Goal: Find specific page/section: Find specific page/section

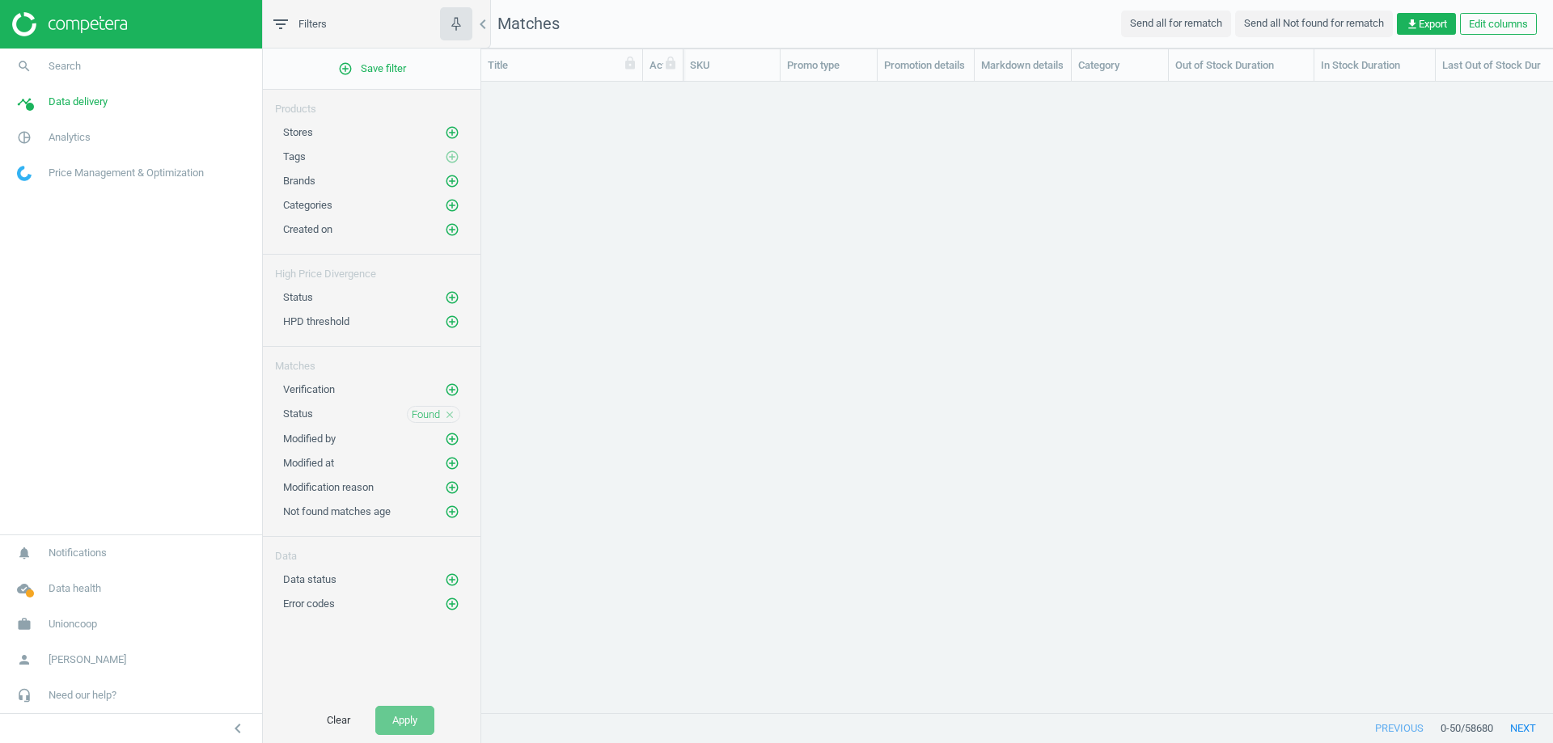
scroll to position [607, 1059]
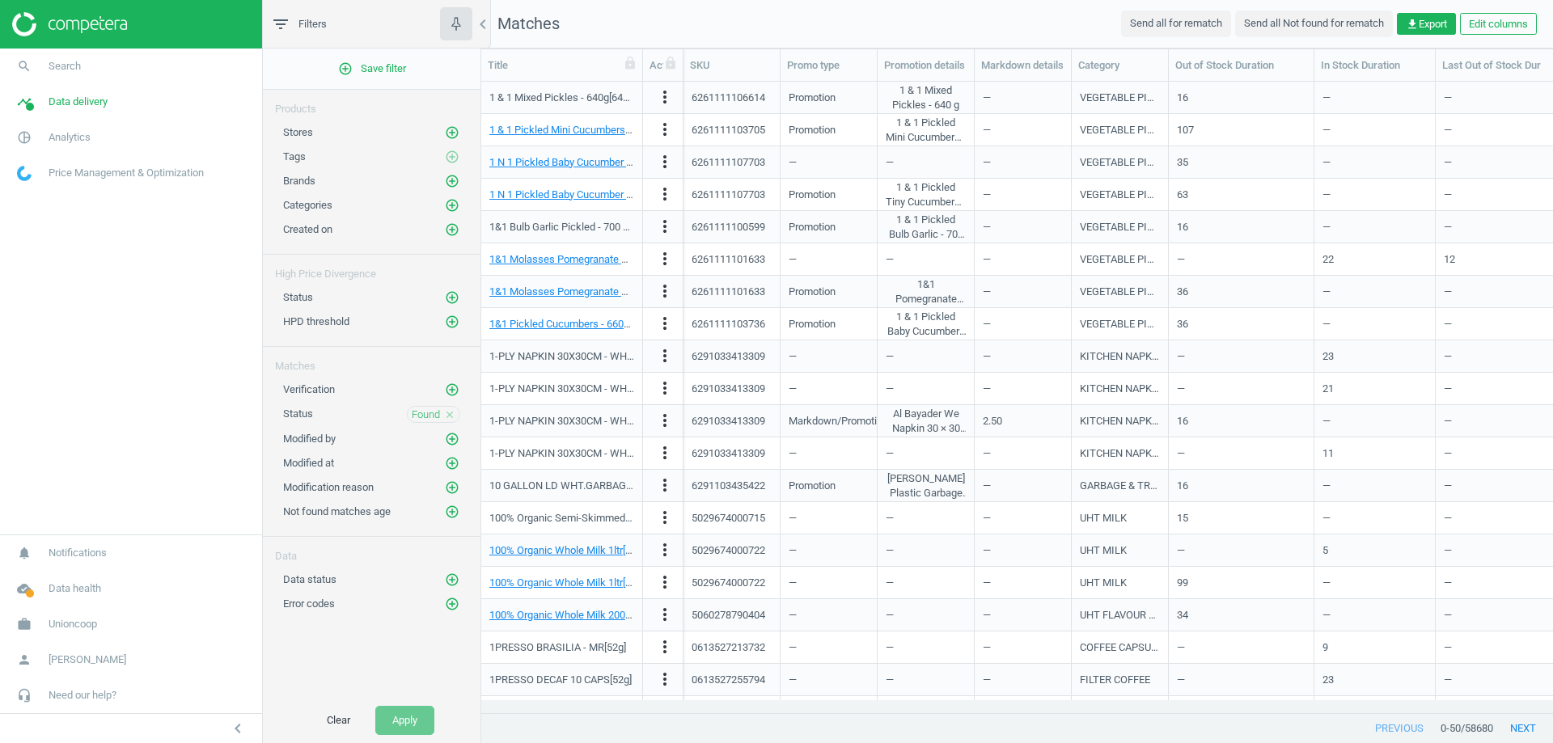
drag, startPoint x: 0, startPoint y: 0, endPoint x: 437, endPoint y: 135, distance: 457.1
click at [436, 135] on div "Stores add_circle_outline" at bounding box center [371, 133] width 177 height 16
click at [450, 134] on icon "add_circle_outline" at bounding box center [452, 132] width 15 height 15
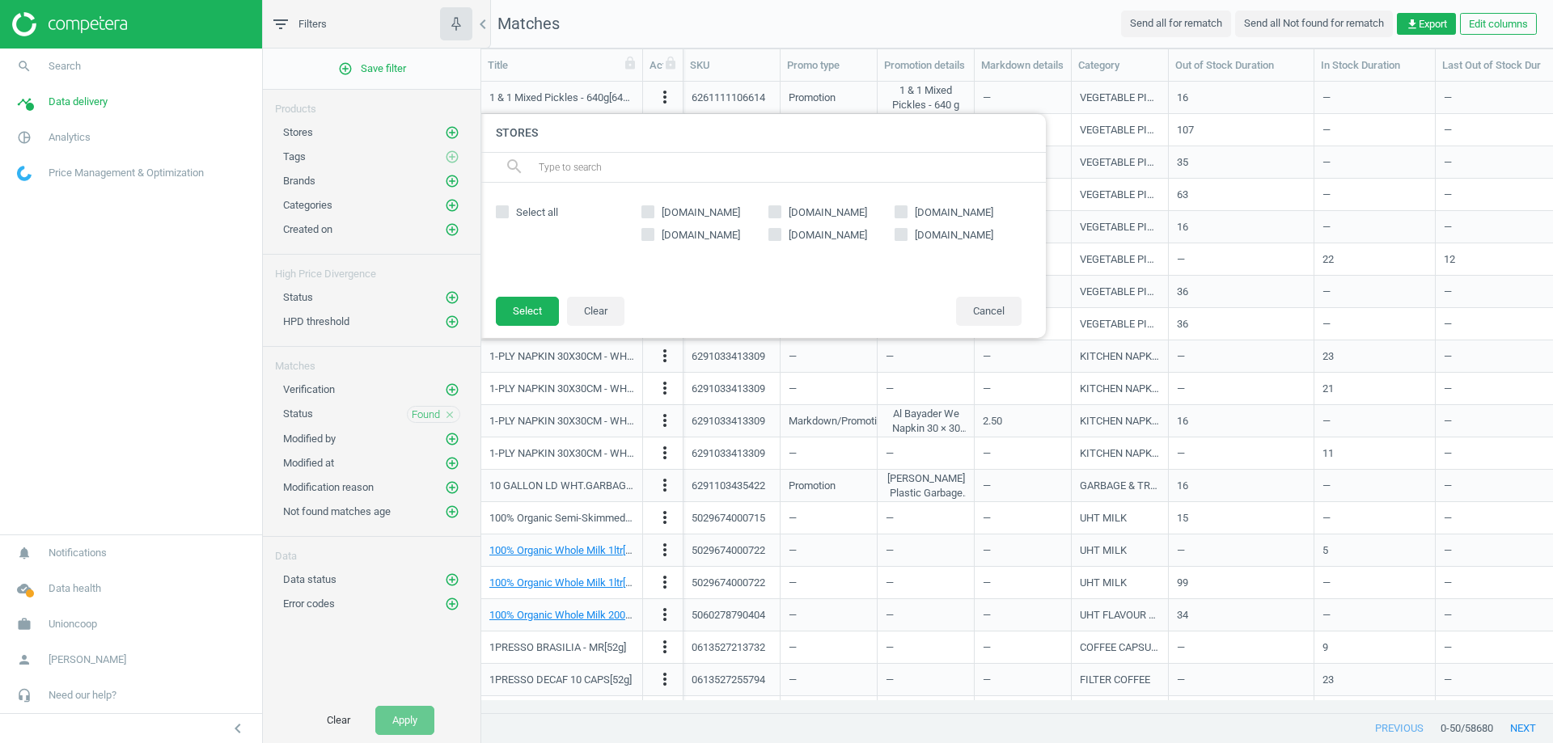
click at [903, 213] on input "[DOMAIN_NAME]" at bounding box center [901, 211] width 11 height 11
checkbox input "true"
click at [512, 305] on button "Select" at bounding box center [527, 311] width 63 height 29
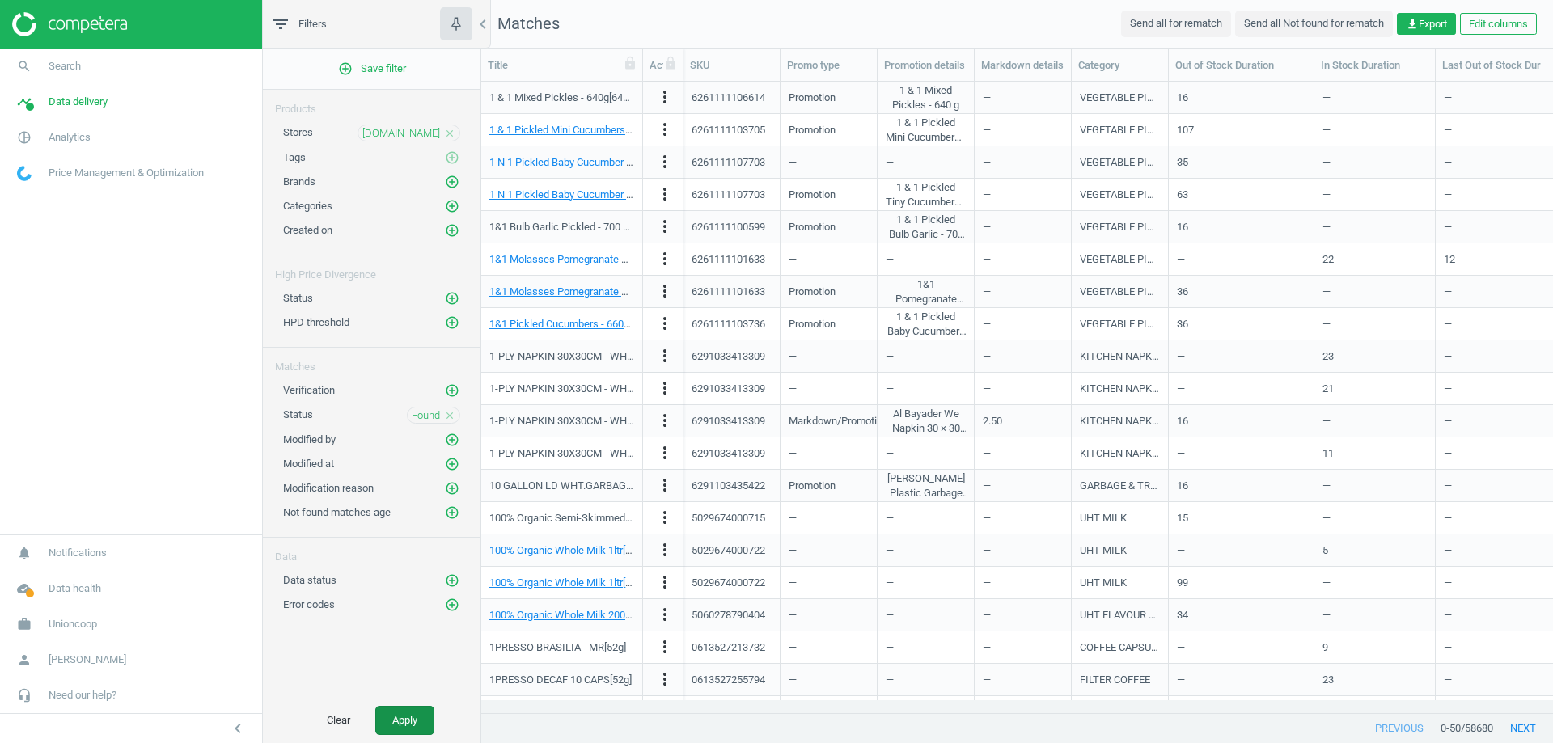
click at [396, 725] on button "Apply" at bounding box center [404, 720] width 59 height 29
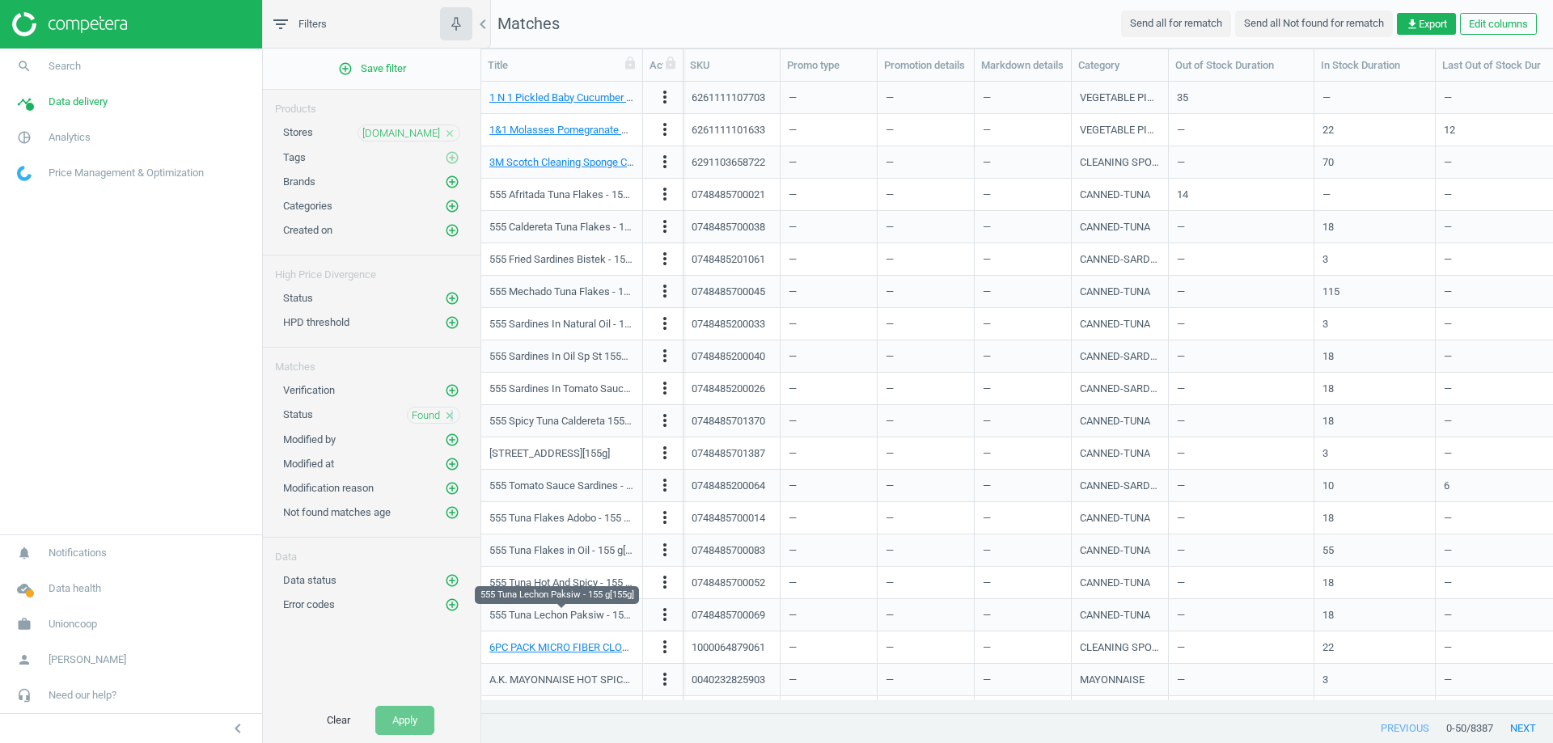
click at [452, 415] on icon "close" at bounding box center [449, 415] width 11 height 11
click at [421, 714] on button "Apply" at bounding box center [404, 720] width 59 height 29
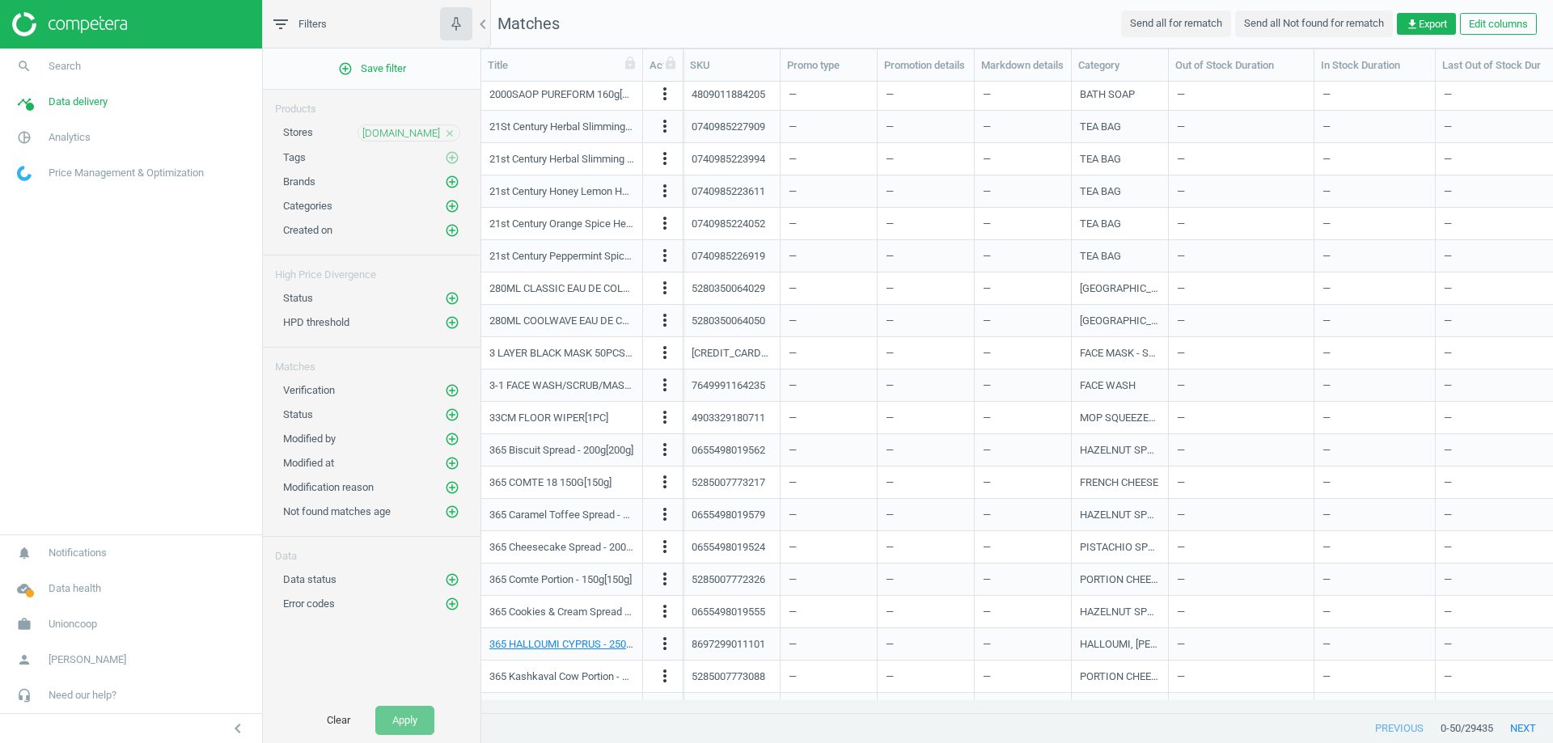
scroll to position [877, 0]
click at [445, 416] on icon "add_circle_outline" at bounding box center [452, 415] width 15 height 15
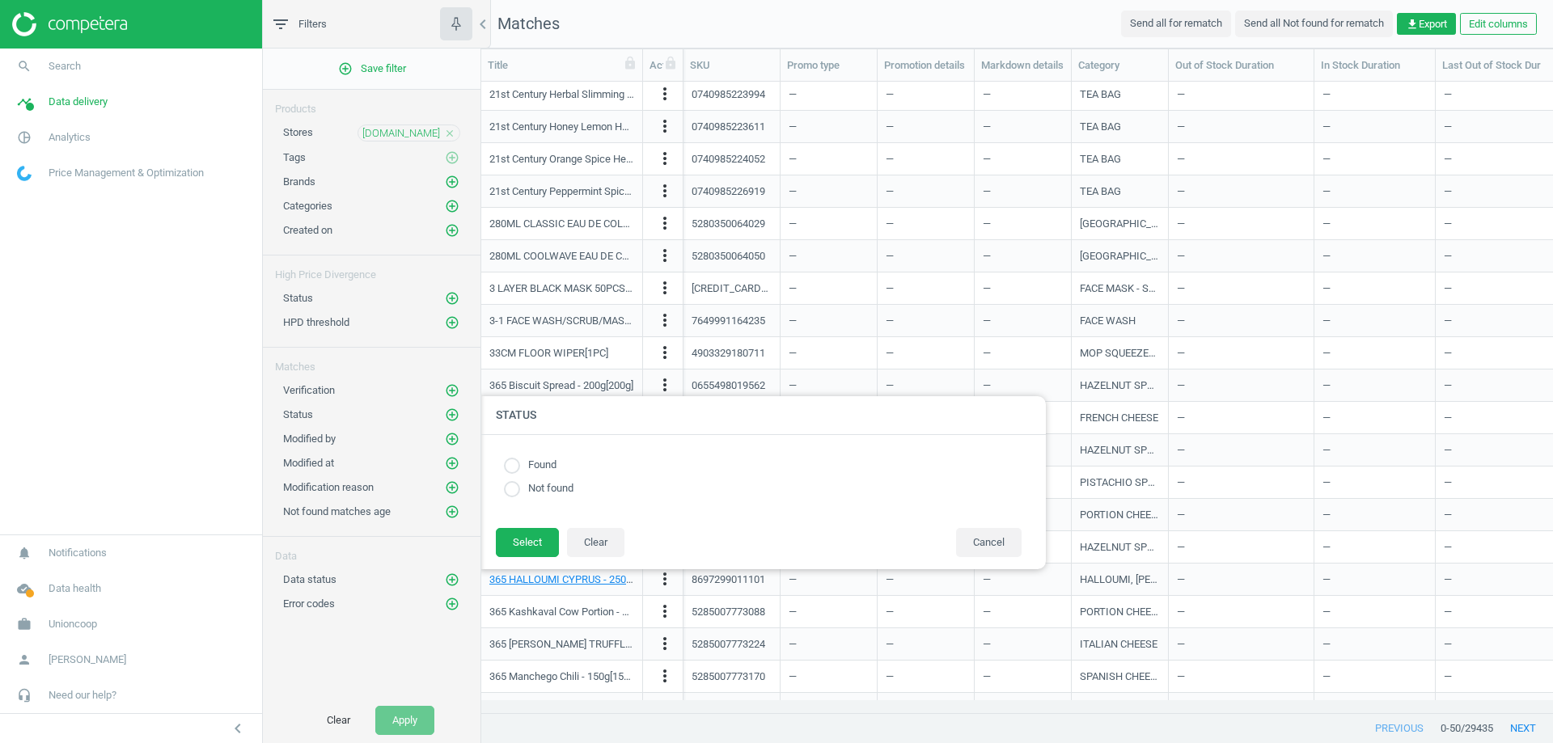
click at [514, 466] on input "radio" at bounding box center [512, 466] width 16 height 16
radio input "true"
click at [528, 538] on button "Select" at bounding box center [527, 542] width 63 height 29
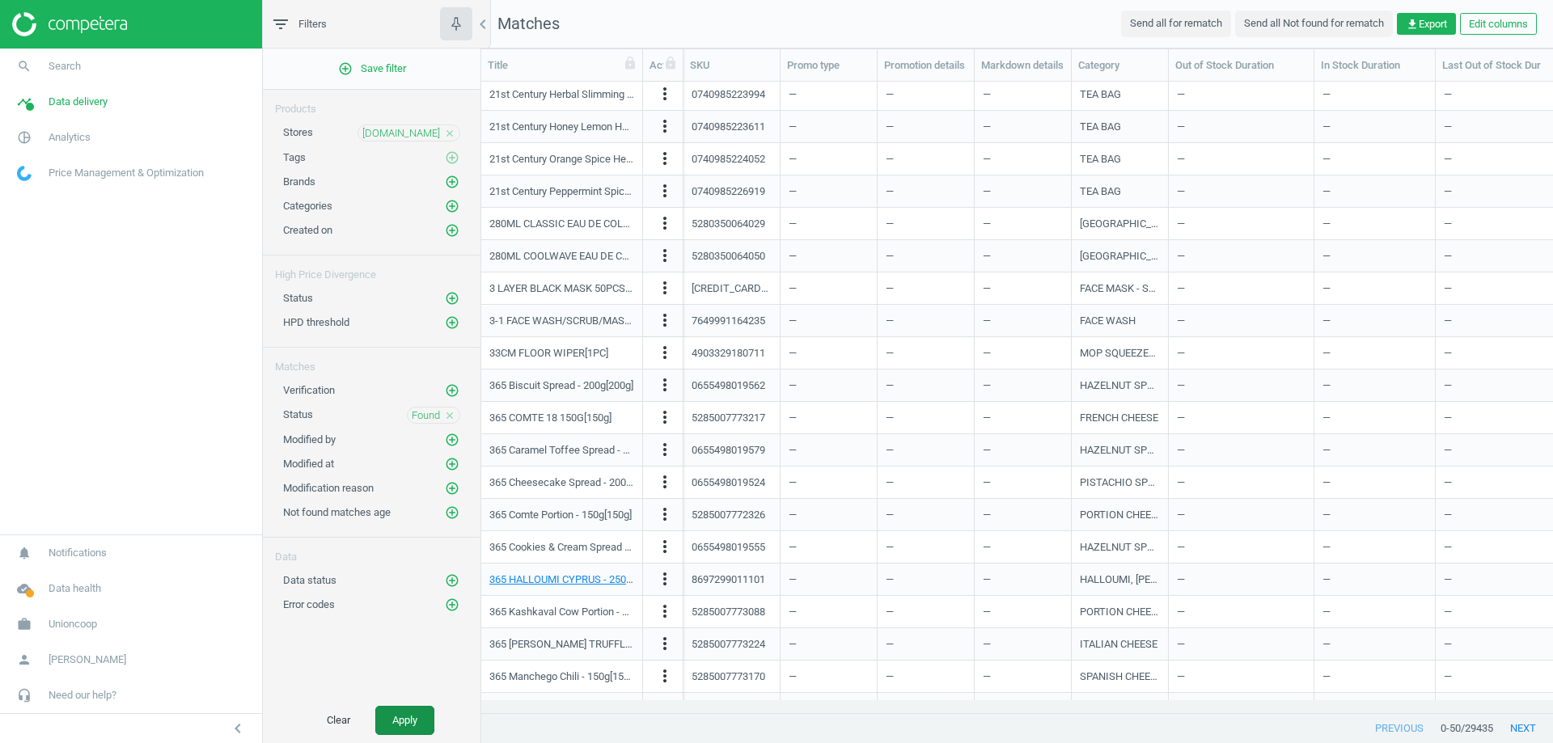
click at [411, 718] on button "Apply" at bounding box center [404, 720] width 59 height 29
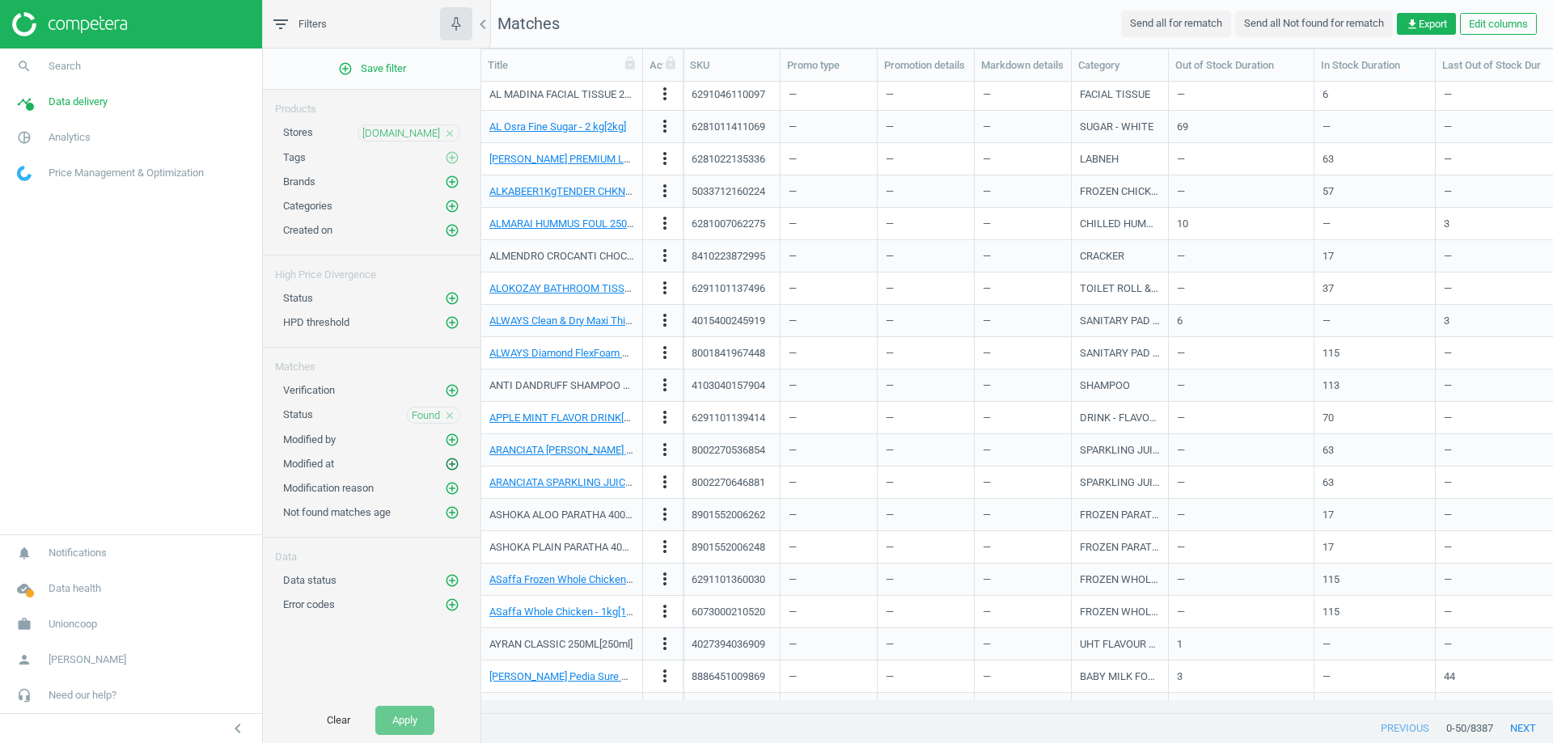
click at [450, 459] on icon "add_circle_outline" at bounding box center [452, 464] width 15 height 15
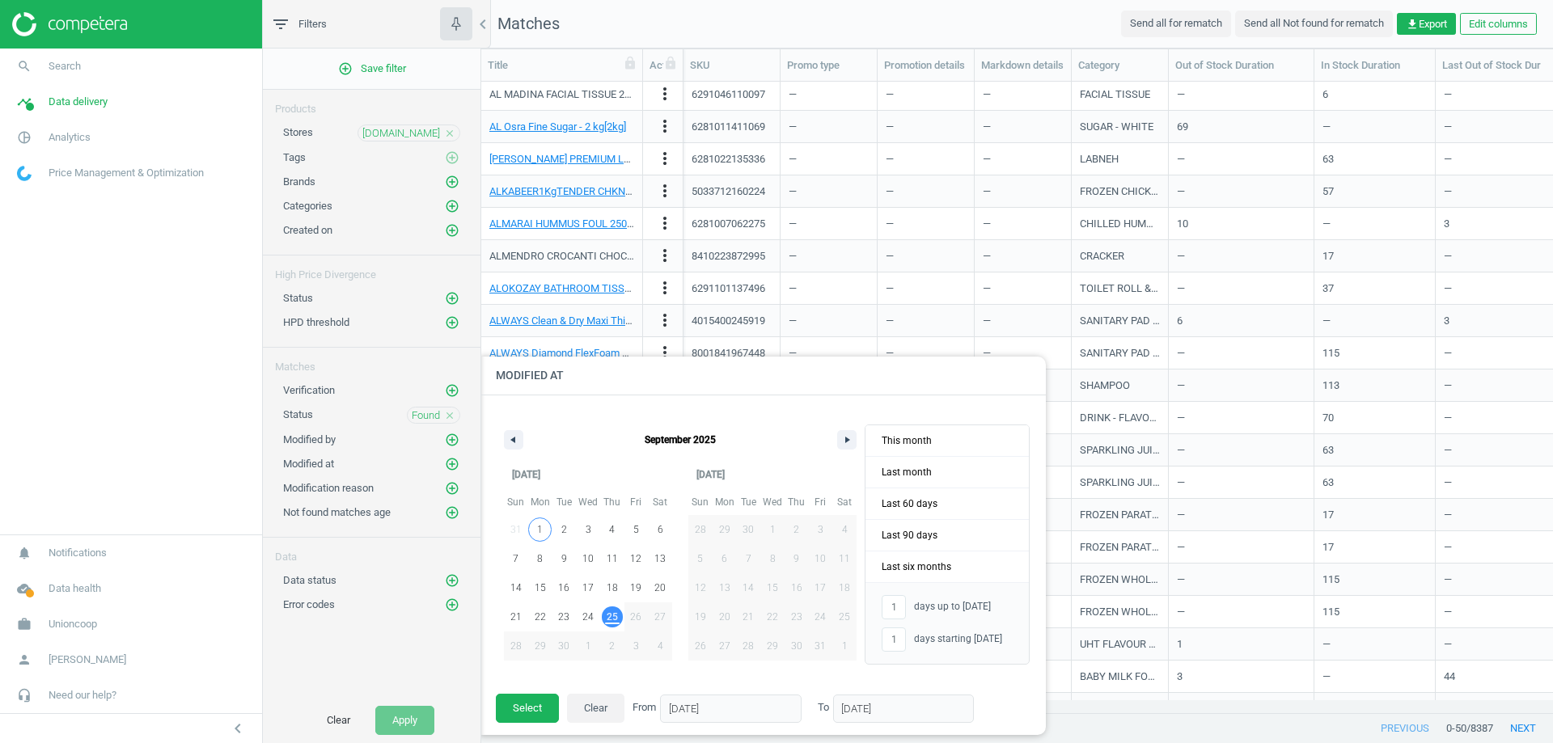
click at [539, 527] on span "1" at bounding box center [540, 529] width 6 height 29
type input "-"
type input "[DATE]"
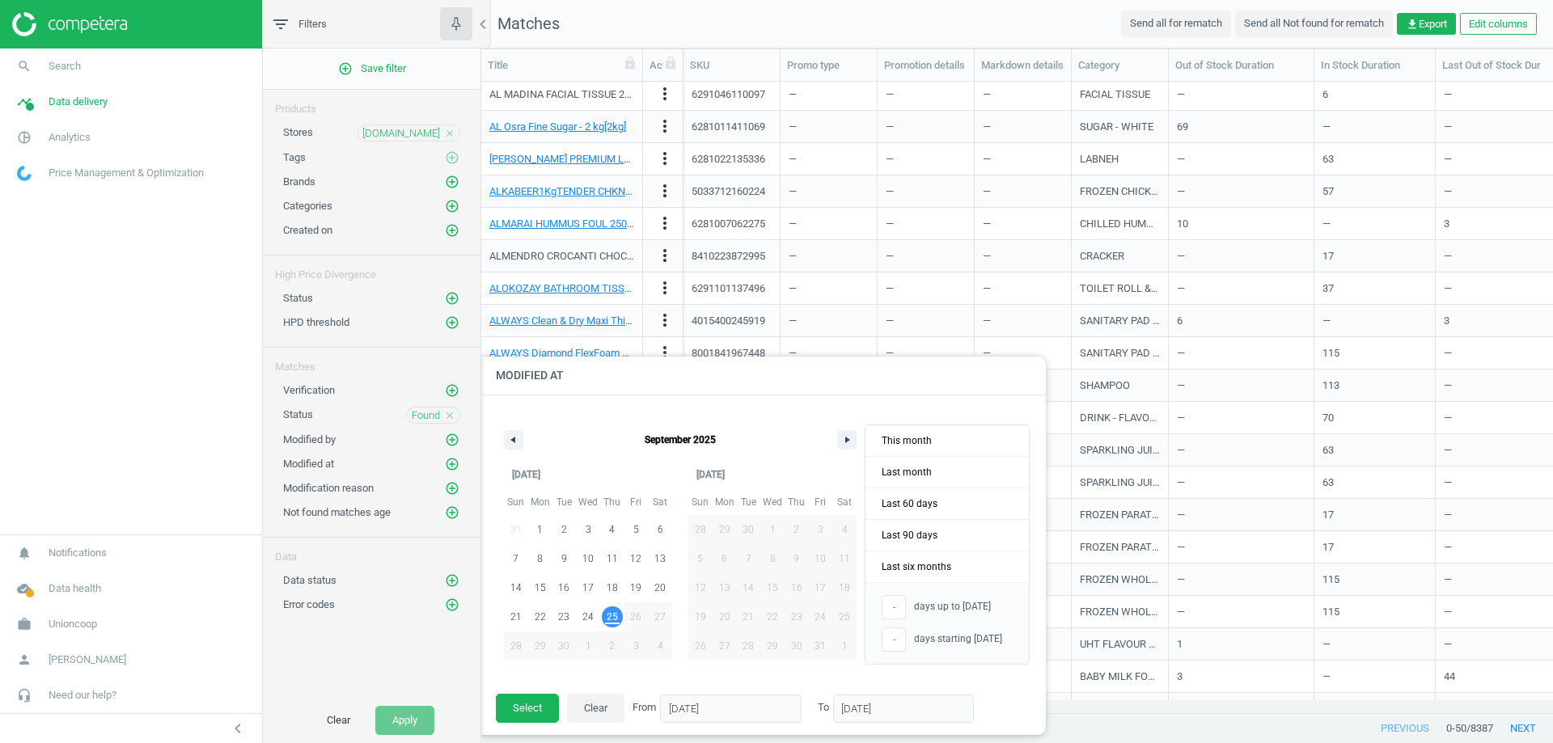
click at [615, 612] on span "25" at bounding box center [612, 617] width 11 height 29
type input "25"
type input "[DATE]"
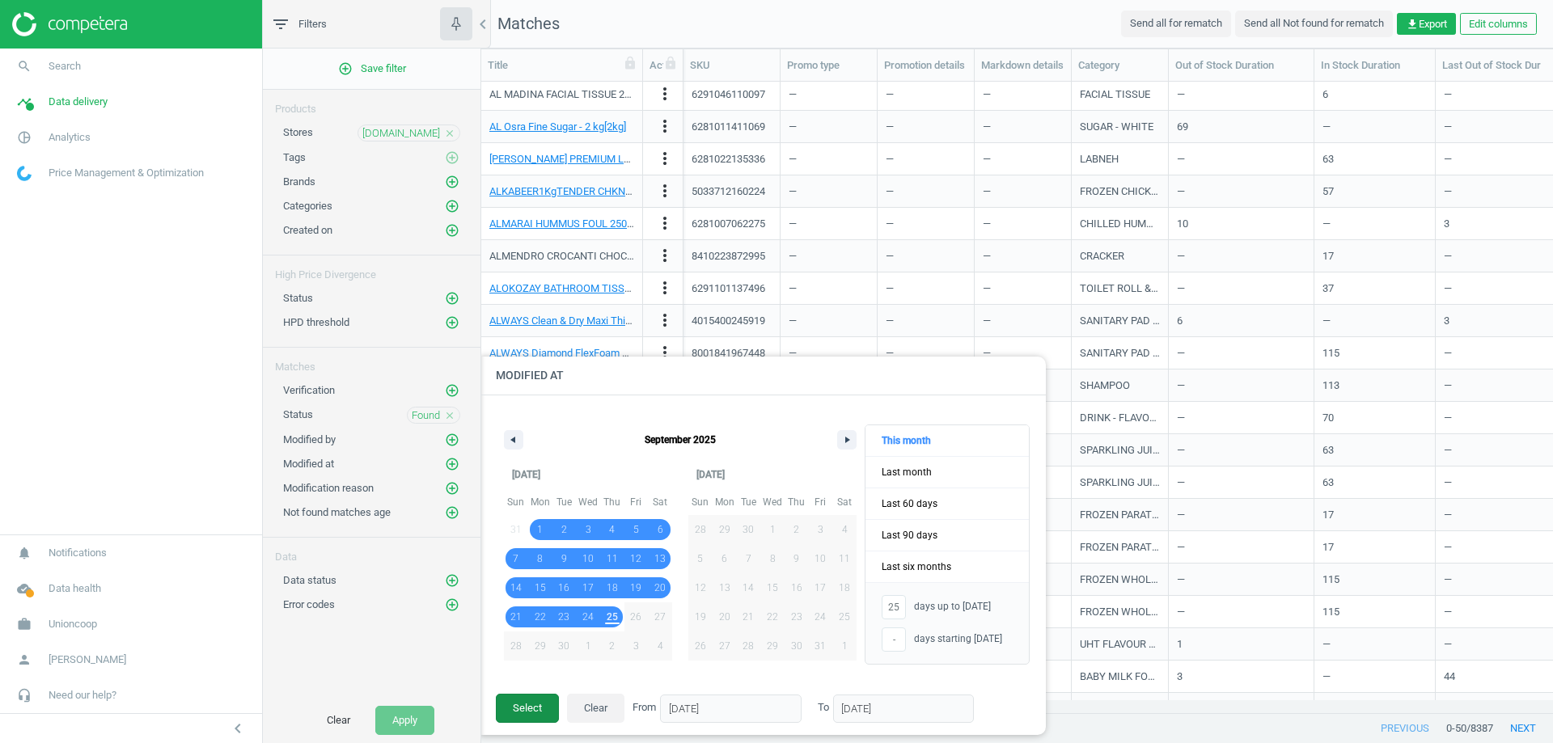
click at [534, 713] on button "Select" at bounding box center [527, 708] width 63 height 29
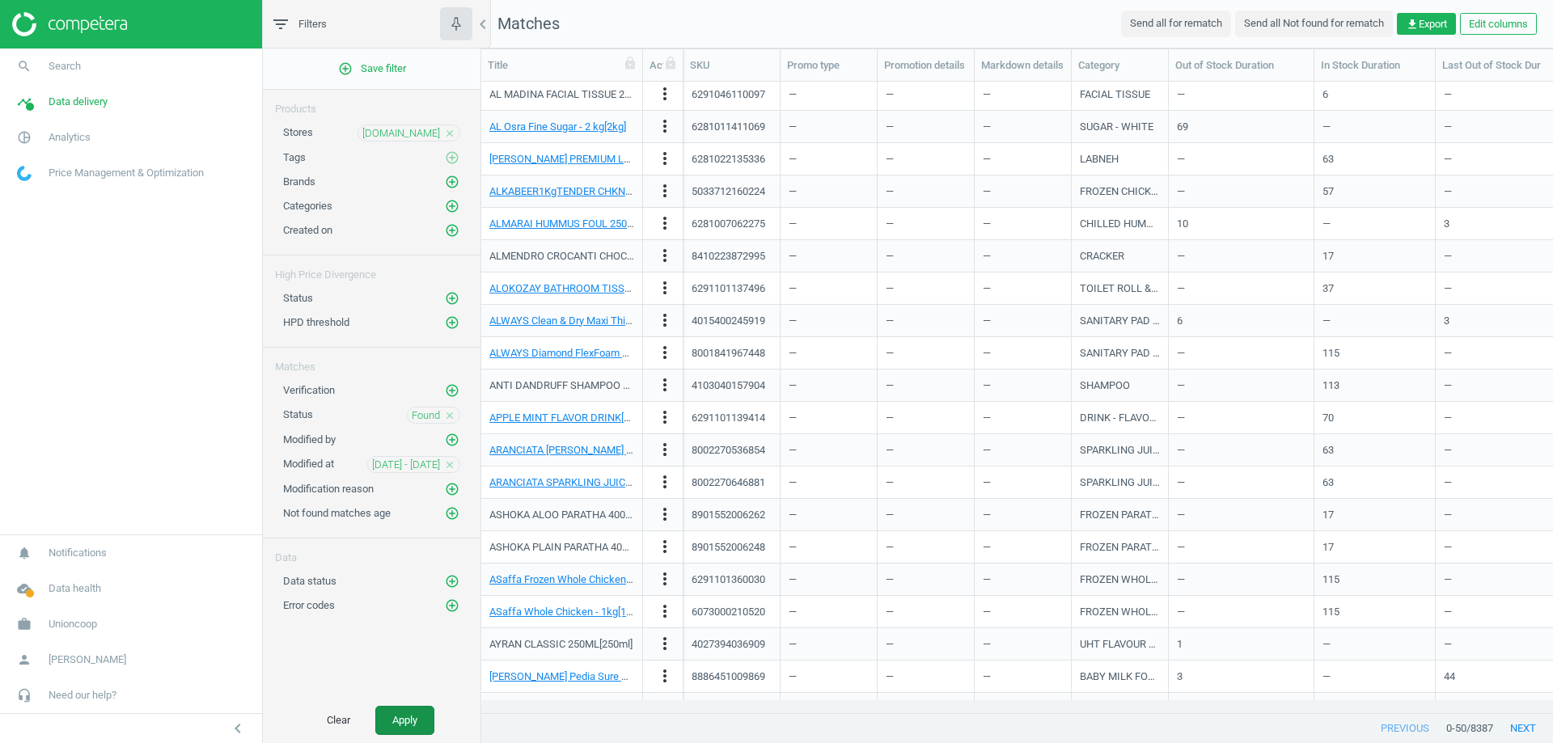
click at [421, 718] on button "Apply" at bounding box center [404, 720] width 59 height 29
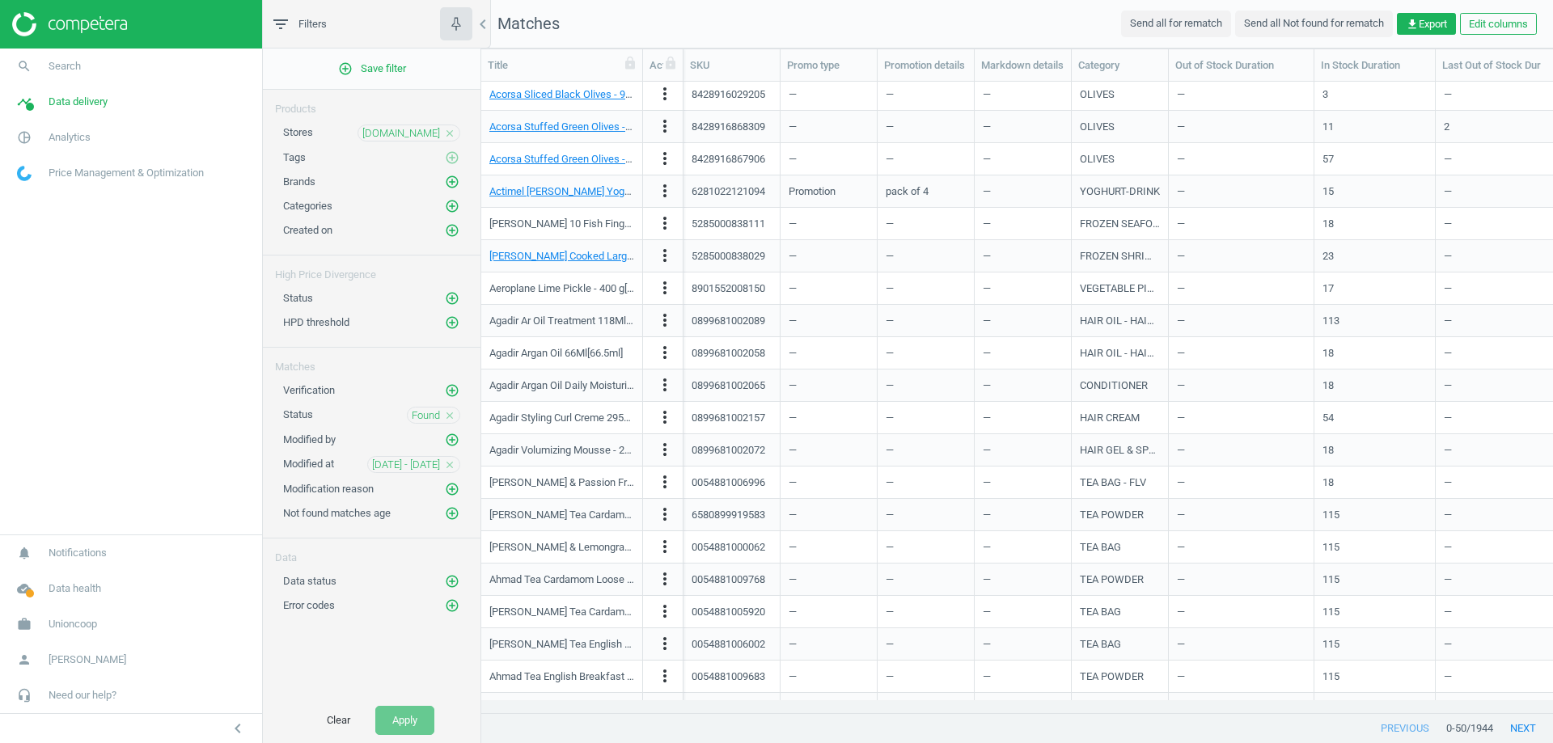
click at [443, 416] on div "Found close" at bounding box center [433, 415] width 53 height 17
click at [450, 416] on icon "close" at bounding box center [449, 415] width 11 height 11
click at [426, 720] on button "Apply" at bounding box center [404, 720] width 59 height 29
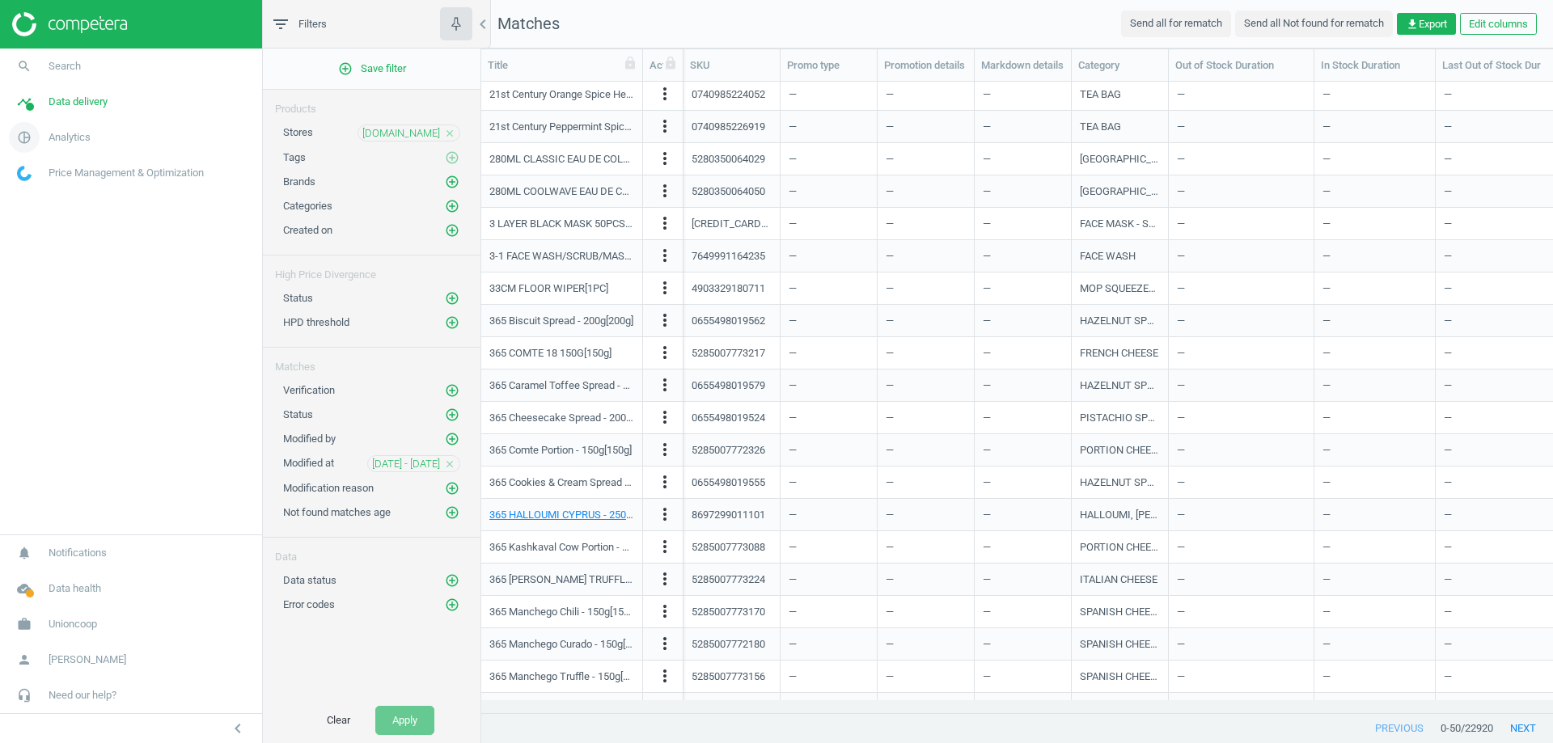
click at [50, 137] on span "Analytics" at bounding box center [70, 137] width 42 height 15
click at [46, 193] on span "Products" at bounding box center [37, 196] width 38 height 13
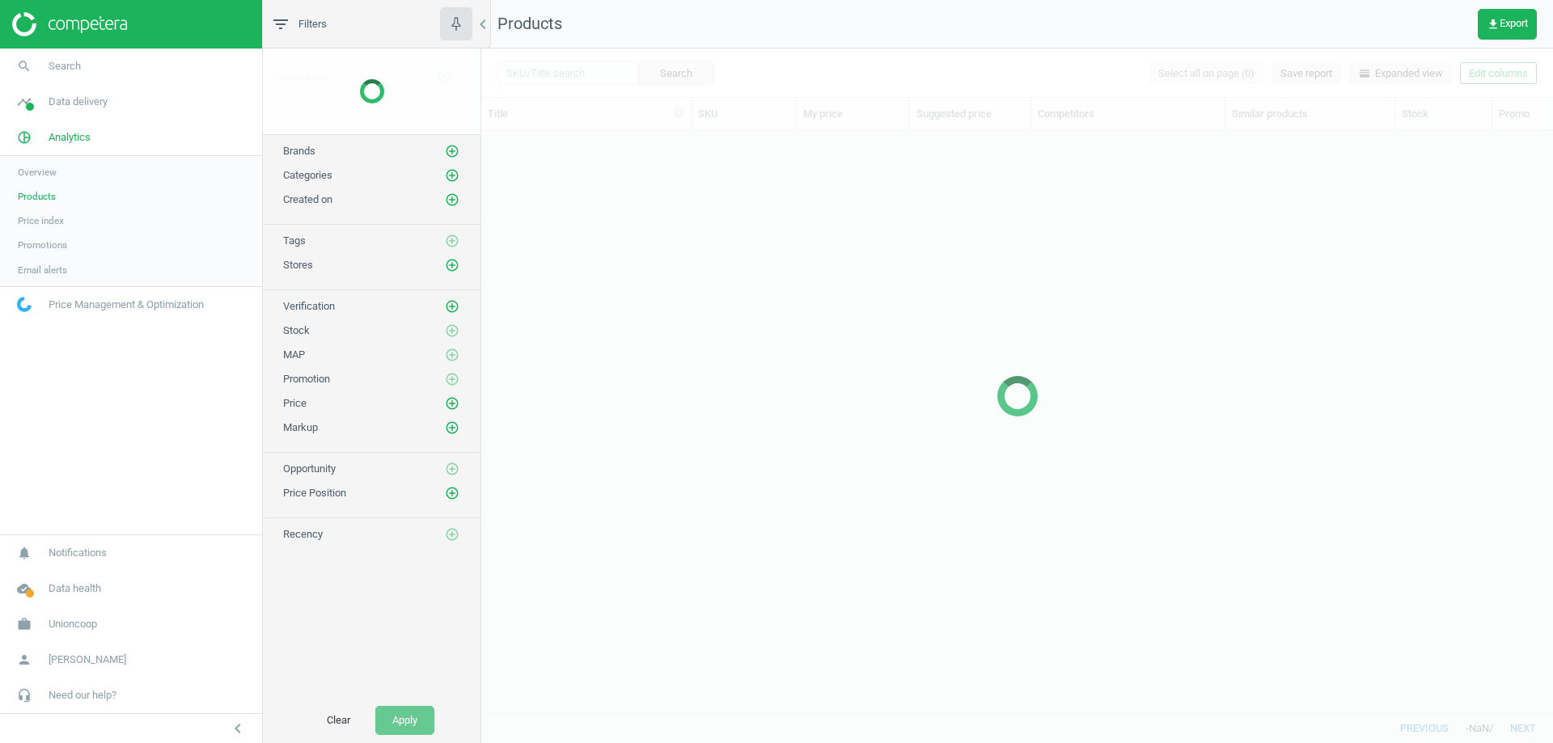
scroll to position [558, 1059]
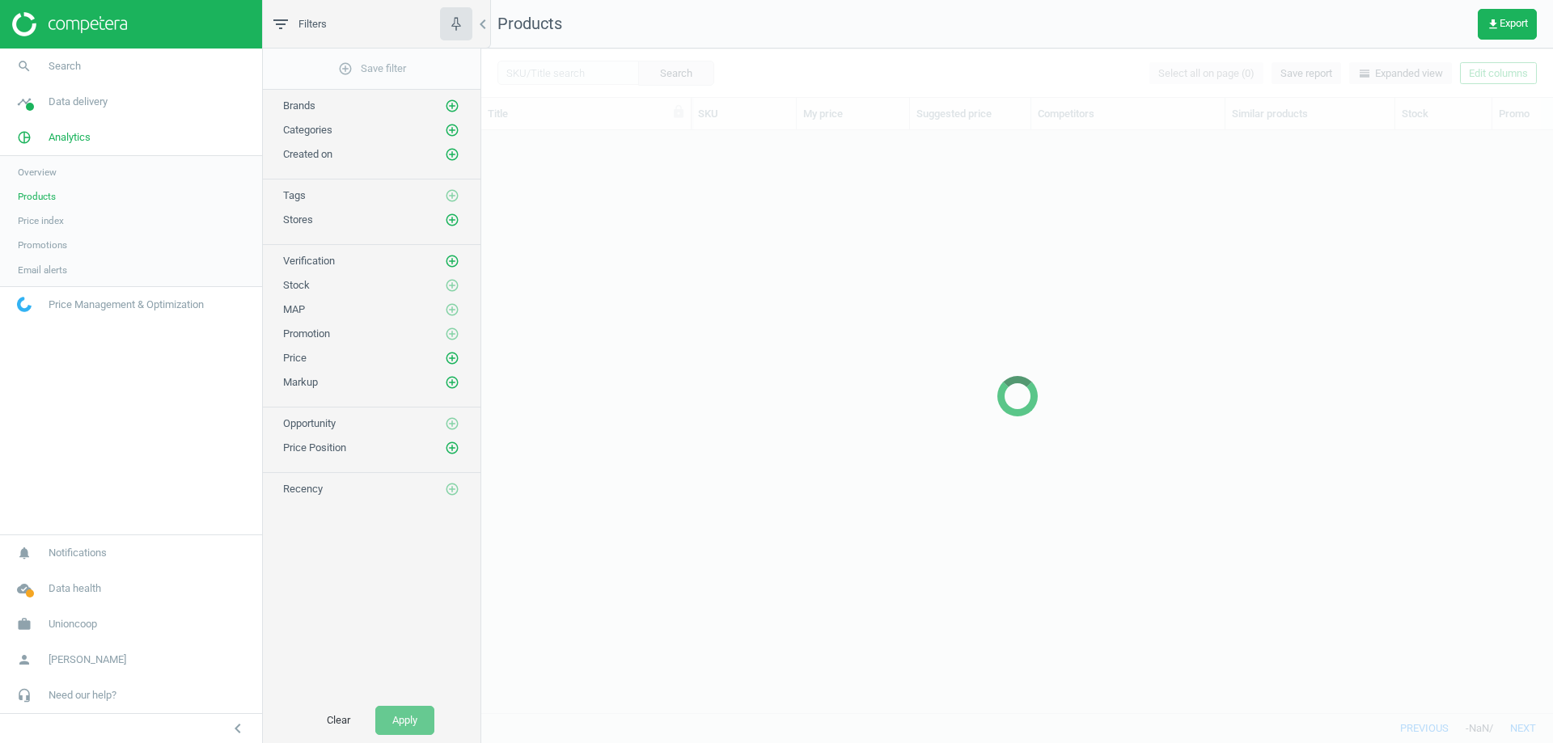
drag, startPoint x: 526, startPoint y: 64, endPoint x: 535, endPoint y: 66, distance: 9.8
click at [526, 65] on div at bounding box center [1017, 396] width 1072 height 695
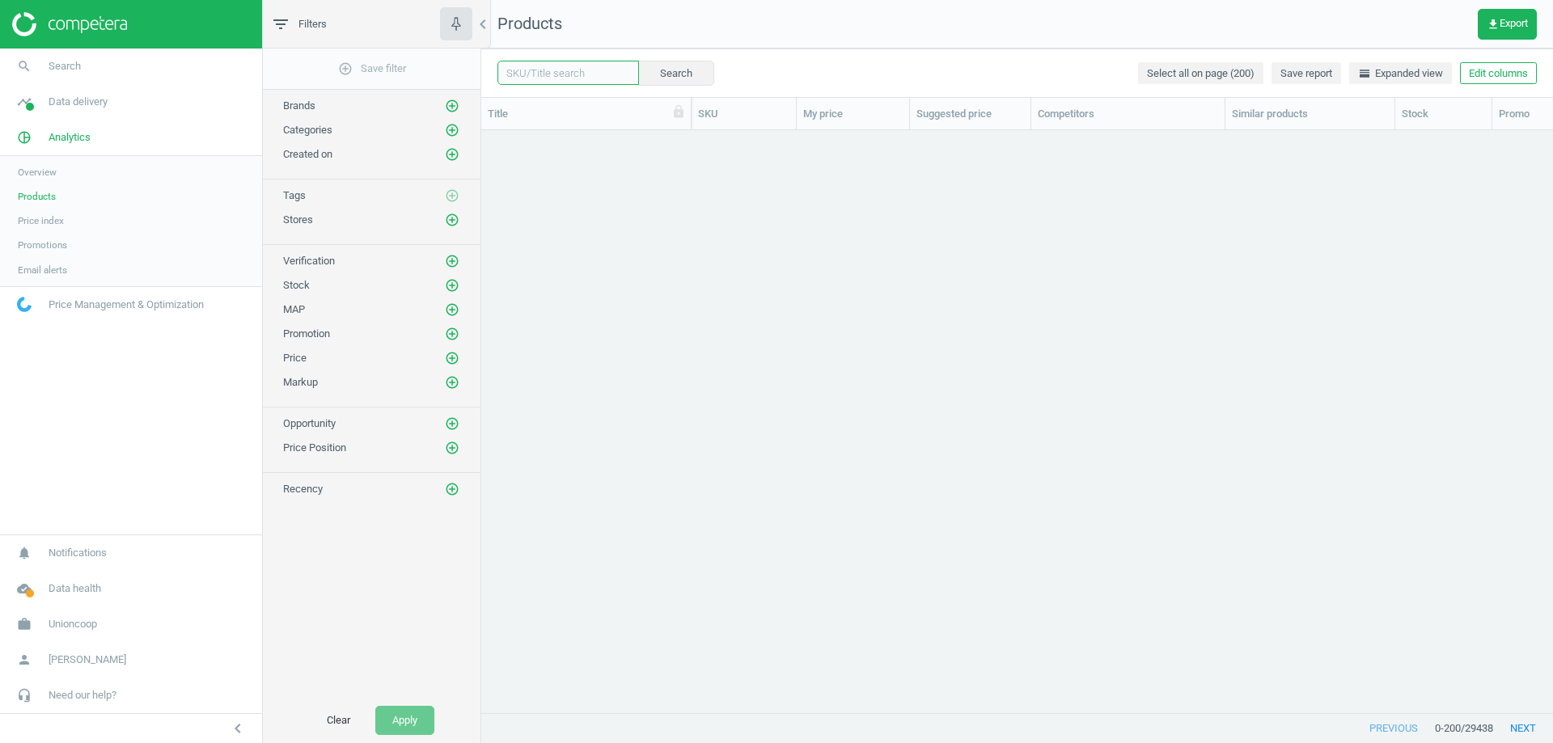
click at [546, 72] on input "text" at bounding box center [568, 73] width 142 height 24
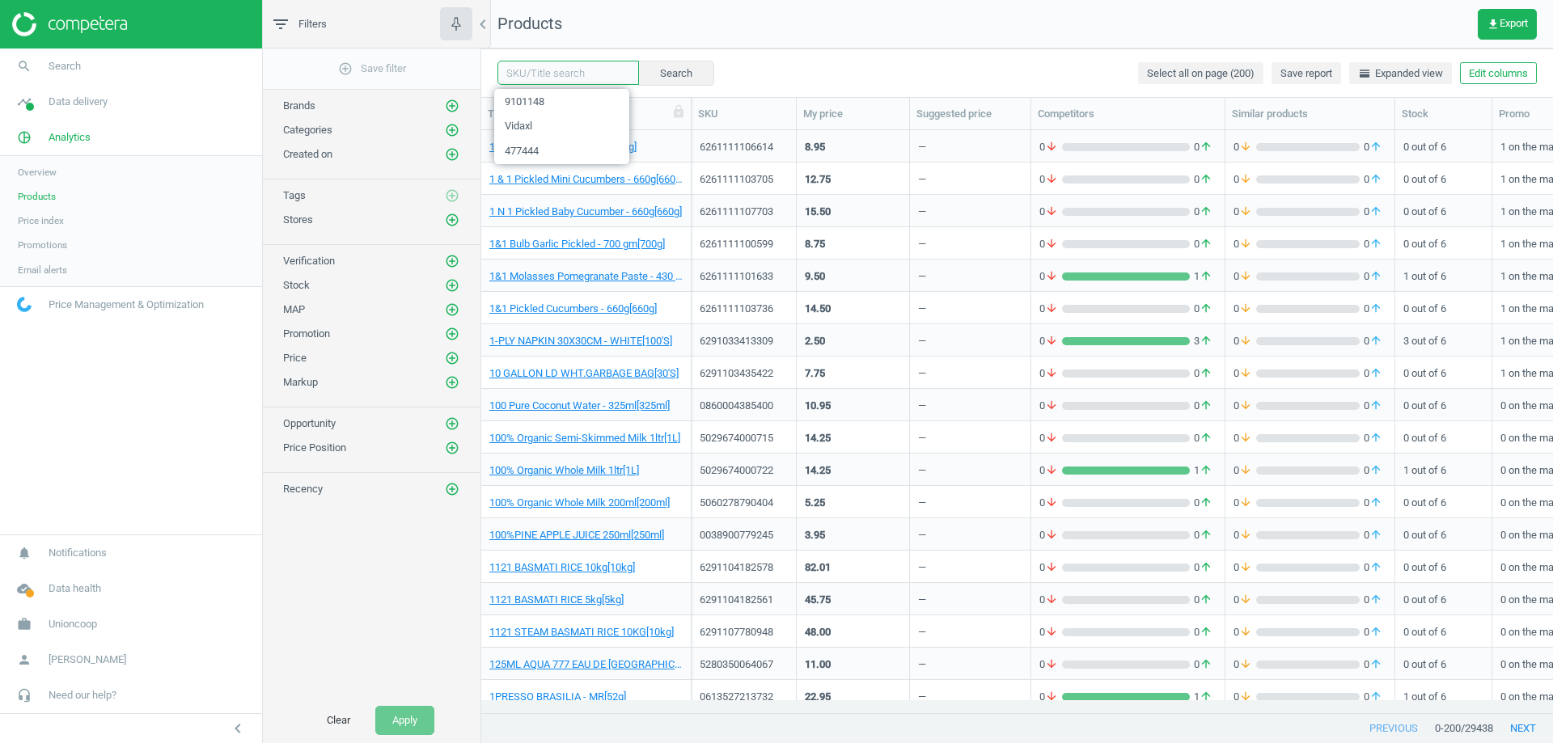
paste input "12000052880"
type input "12000052880"
click at [657, 77] on button "Search" at bounding box center [675, 73] width 76 height 24
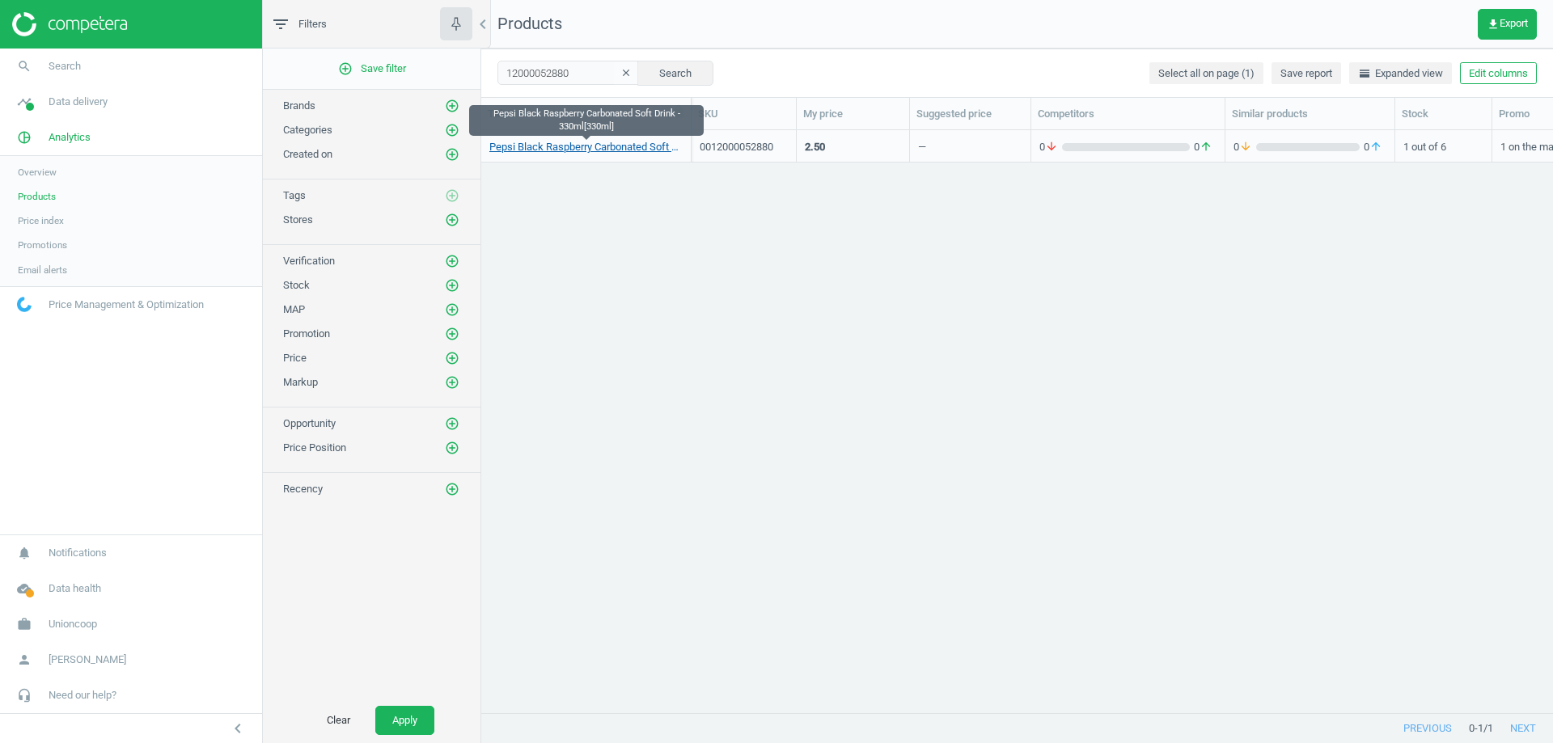
click at [628, 151] on link "Pepsi Black Raspberry Carbonated Soft Drink - 330ml[330ml]" at bounding box center [585, 147] width 193 height 15
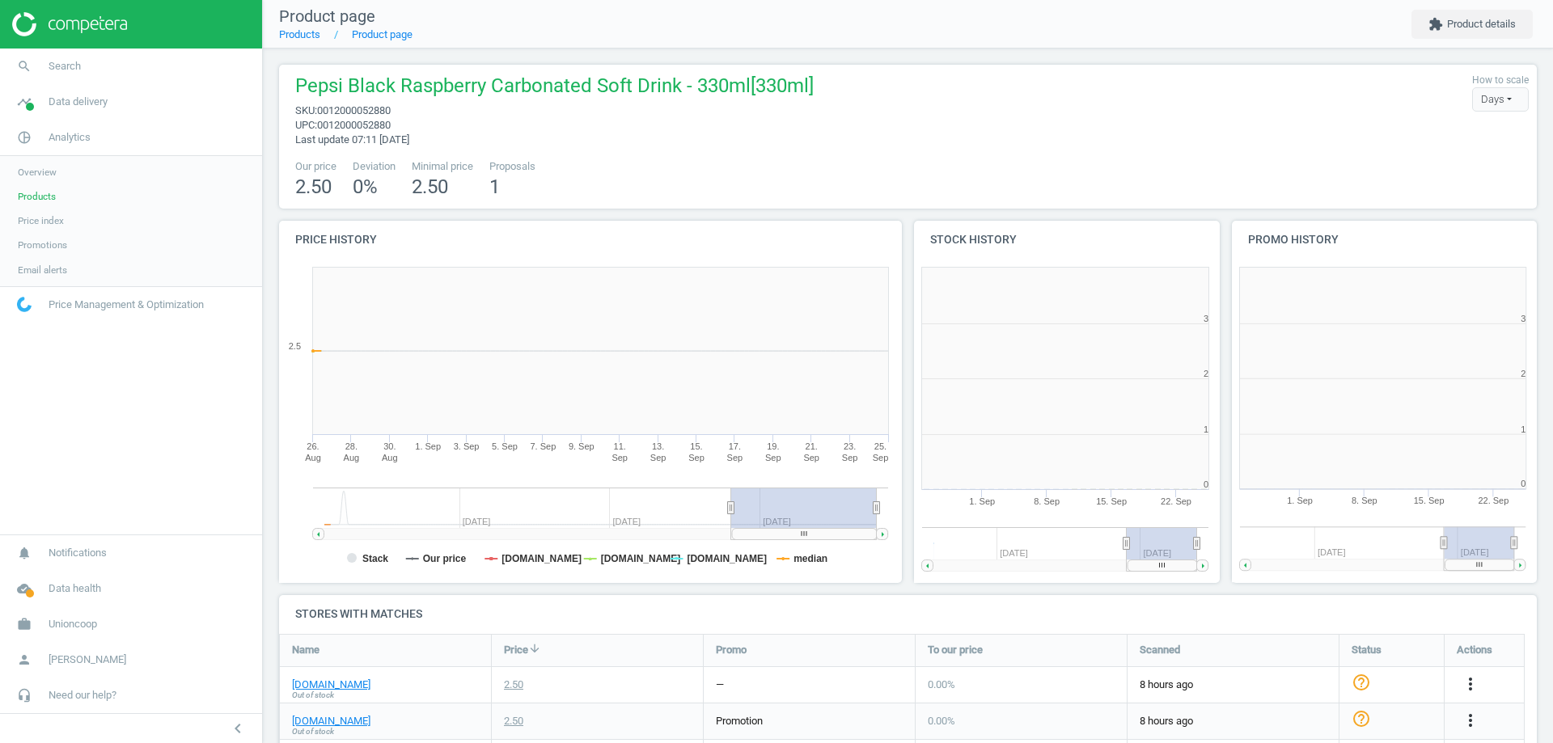
scroll to position [349, 328]
